Goal: Check status: Check status

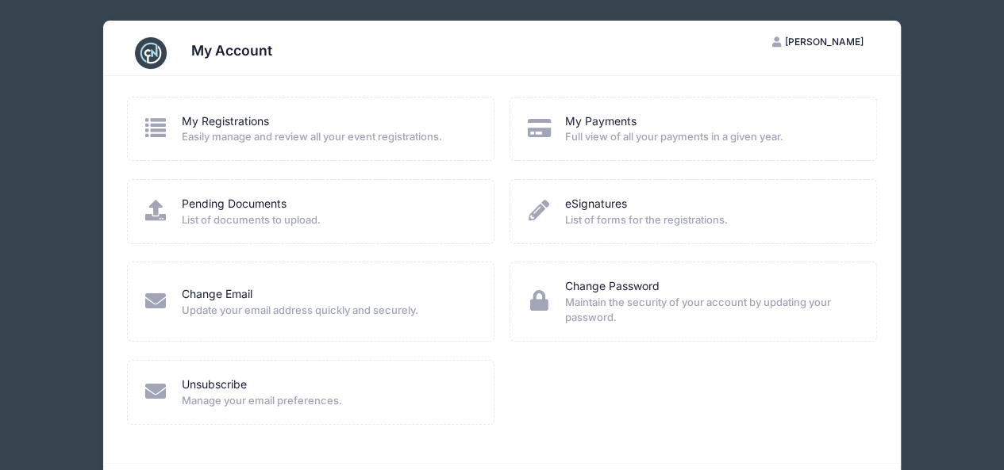
click at [244, 141] on span "Easily manage and review all your event registrations." at bounding box center [327, 137] width 291 height 16
click at [205, 117] on link "My Registrations" at bounding box center [225, 121] width 87 height 17
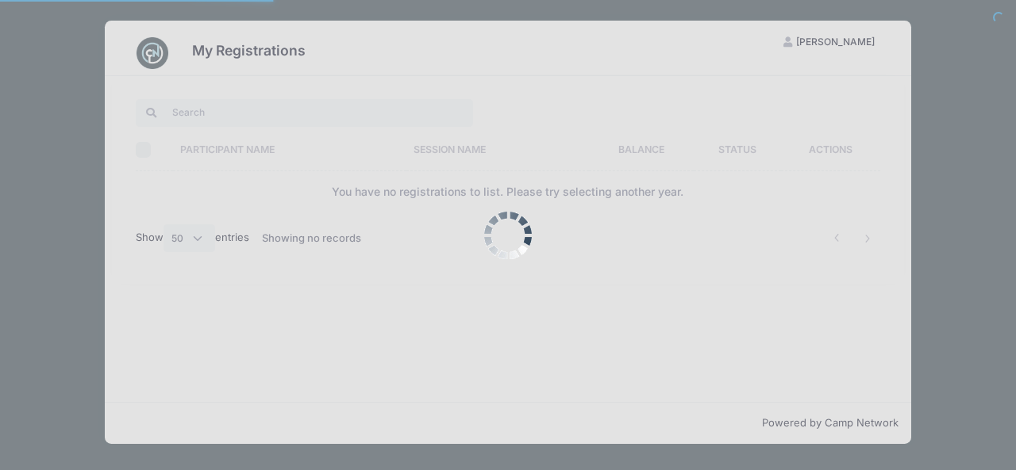
select select "50"
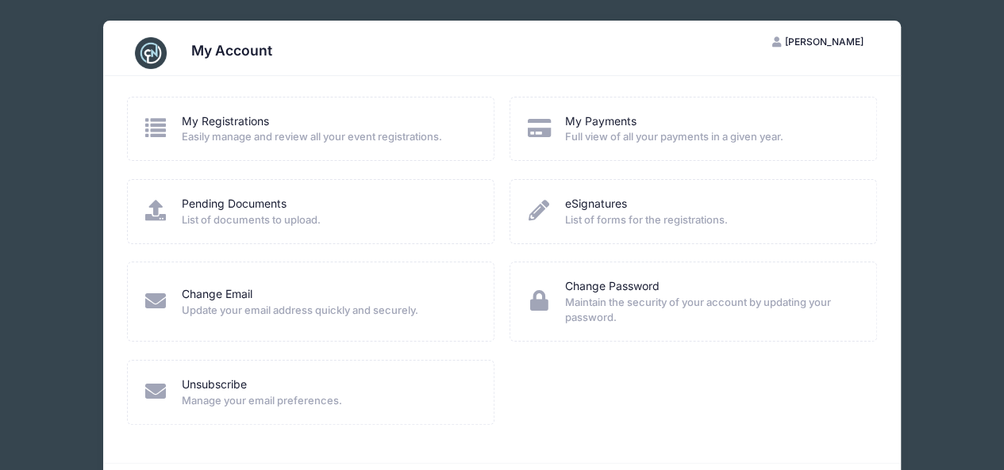
click at [210, 56] on h3 "My Account" at bounding box center [231, 50] width 81 height 17
click at [223, 117] on link "My Registrations" at bounding box center [225, 121] width 87 height 17
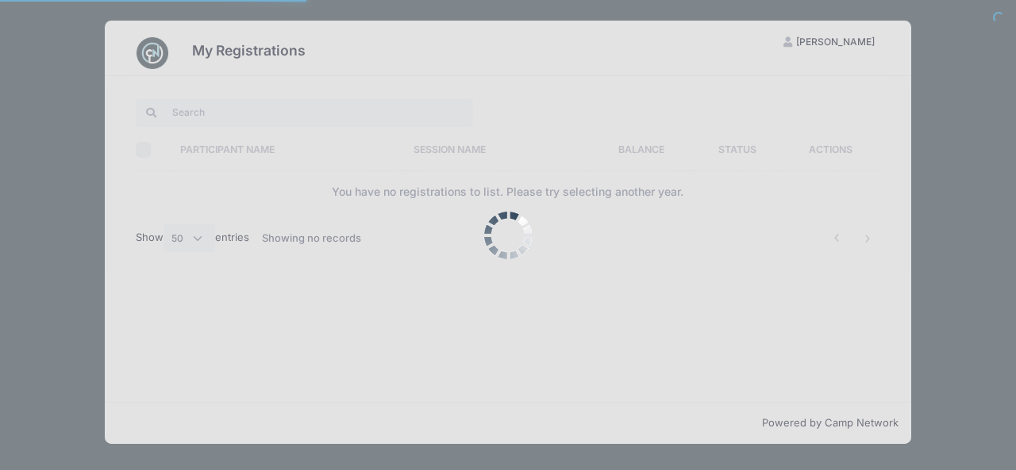
select select "50"
